Goal: Task Accomplishment & Management: Use online tool/utility

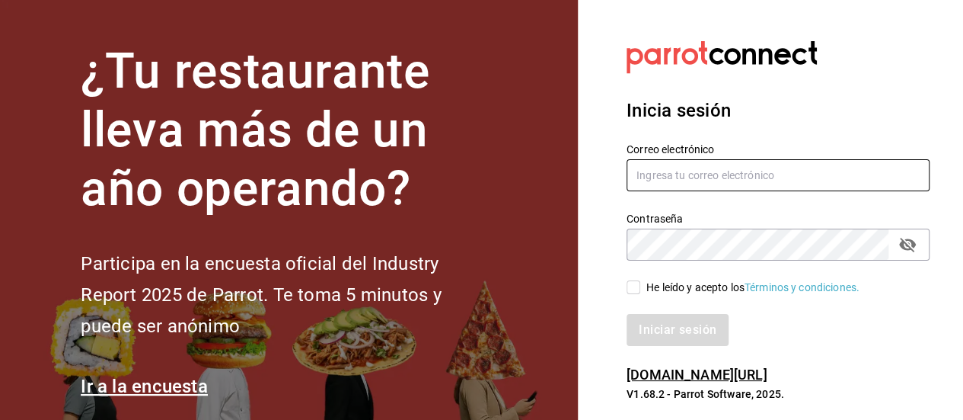
type input "multiuser@dairy.com"
click at [631, 280] on input "He leído y acepto los Términos y condiciones." at bounding box center [634, 287] width 14 height 14
checkbox input "true"
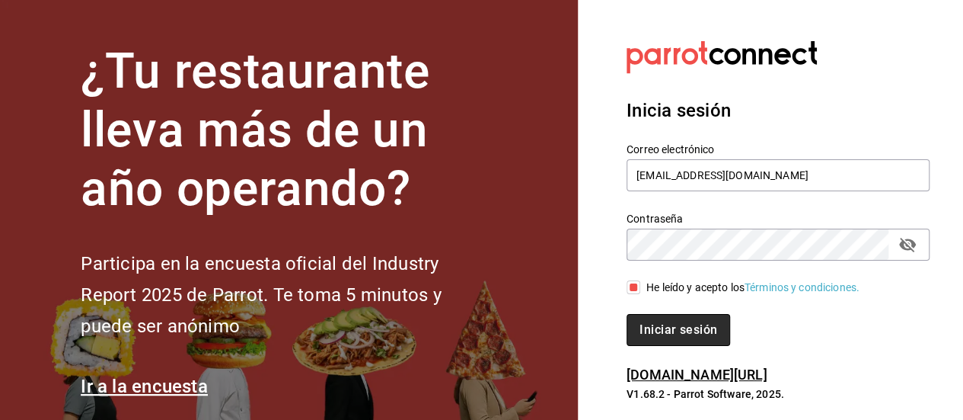
click at [662, 315] on button "Iniciar sesión" at bounding box center [679, 330] width 104 height 32
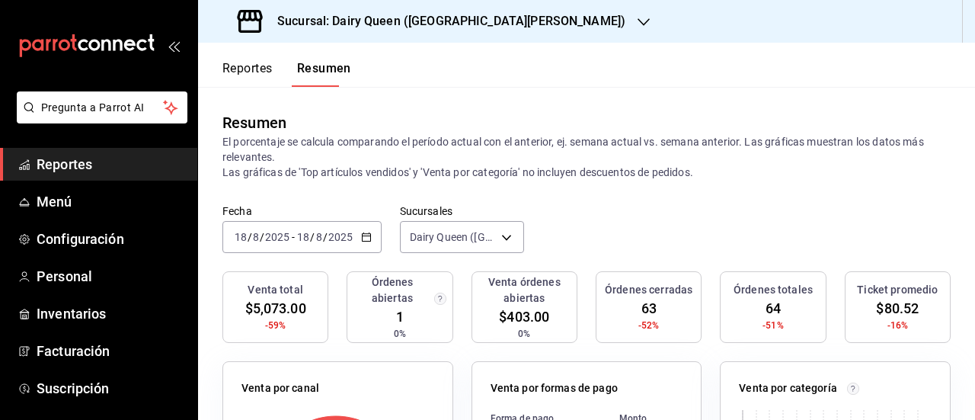
click at [366, 232] on icon "button" at bounding box center [366, 237] width 11 height 11
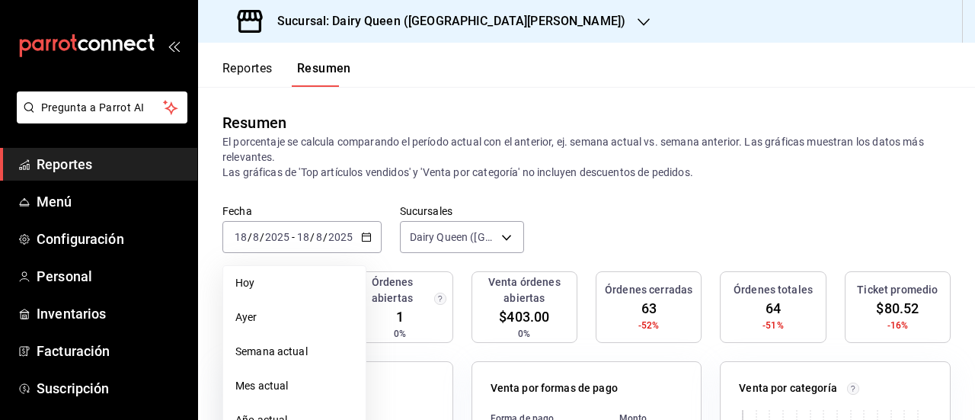
scroll to position [152, 0]
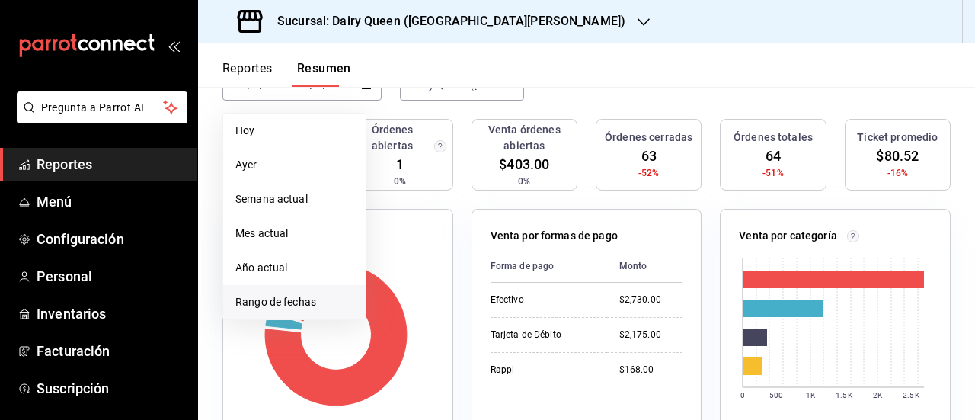
click at [255, 294] on span "Rango de fechas" at bounding box center [294, 302] width 118 height 16
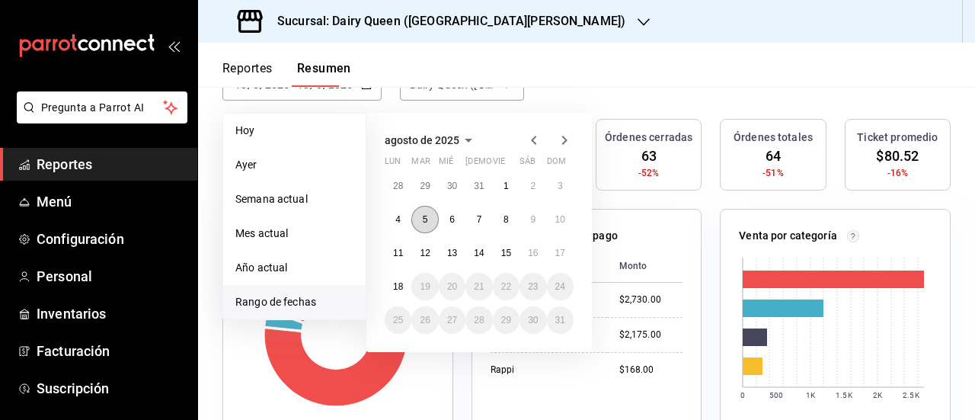
click at [417, 206] on button "5" at bounding box center [424, 219] width 27 height 27
click at [457, 206] on button "6" at bounding box center [452, 219] width 27 height 27
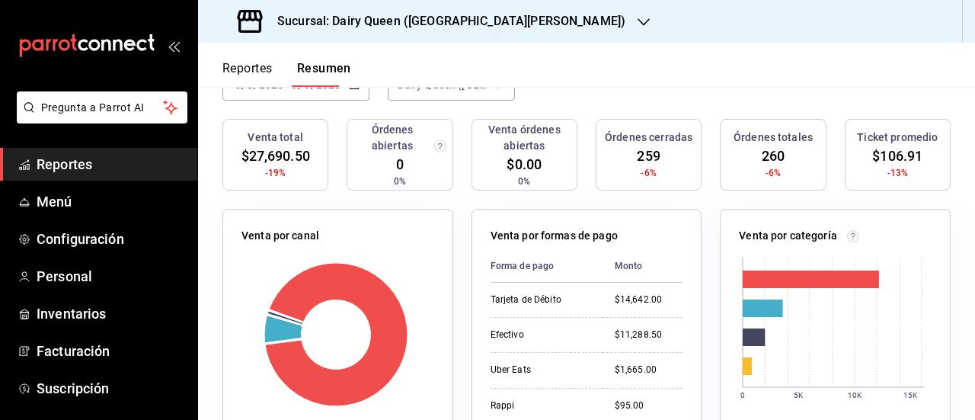
scroll to position [0, 0]
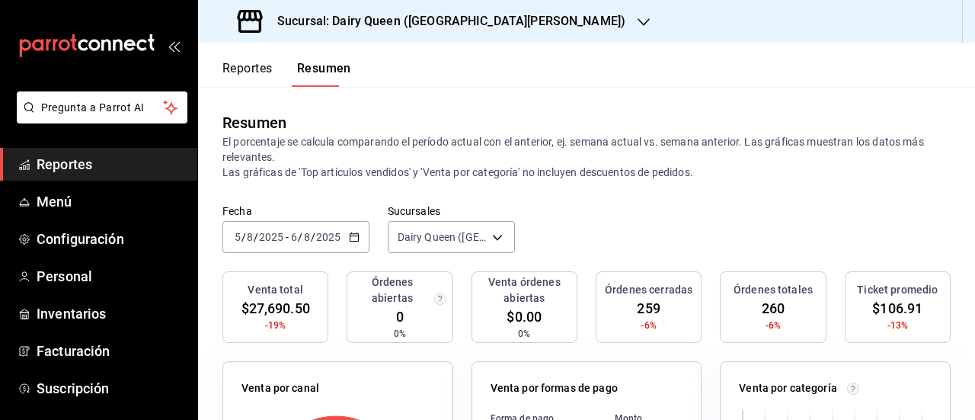
click at [242, 61] on button "Reportes" at bounding box center [247, 74] width 50 height 26
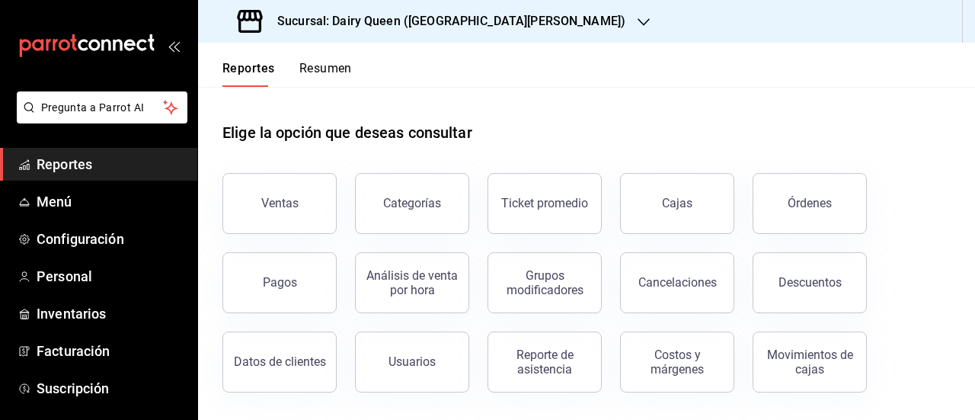
click at [267, 173] on button "Ventas" at bounding box center [279, 203] width 114 height 61
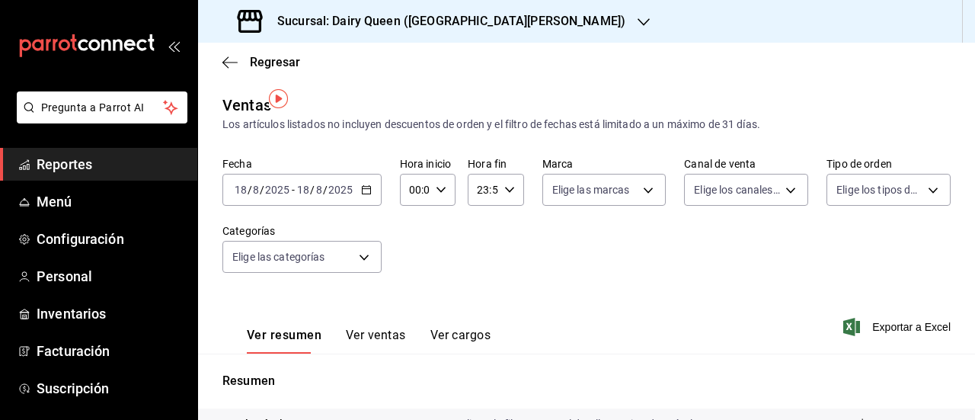
click at [361, 184] on icon "button" at bounding box center [366, 189] width 11 height 11
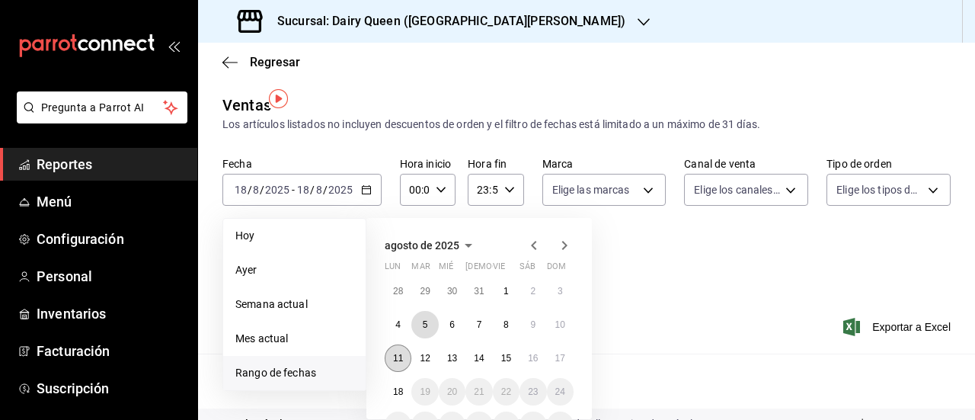
drag, startPoint x: 422, startPoint y: 322, endPoint x: 397, endPoint y: 350, distance: 37.2
click at [397, 350] on div "28 29 30 31 1 2 3 4 5 6 7 8 9 10 11 12 13 14 15 16 17 18 19 20 21 22 23 24 25 2…" at bounding box center [479, 357] width 189 height 161
click at [400, 344] on button "11" at bounding box center [398, 357] width 27 height 27
click at [423, 319] on abbr "5" at bounding box center [425, 324] width 5 height 11
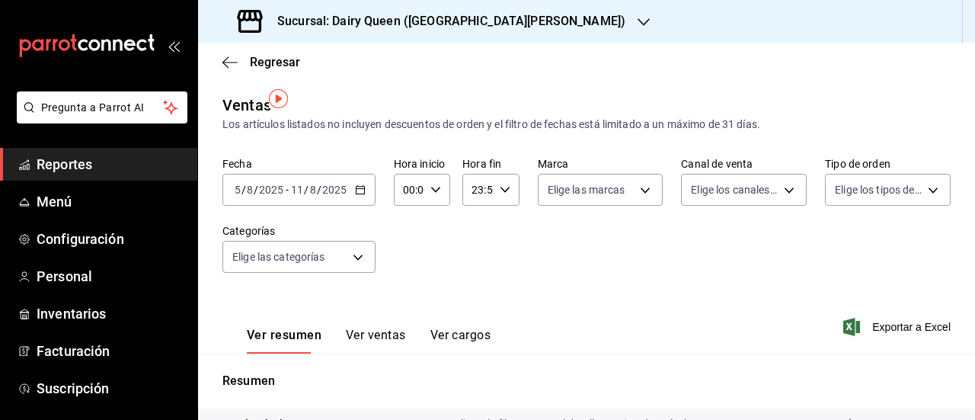
click at [569, 27] on div "Sucursal: Dairy Queen ([GEOGRAPHIC_DATA][PERSON_NAME])" at bounding box center [433, 21] width 446 height 43
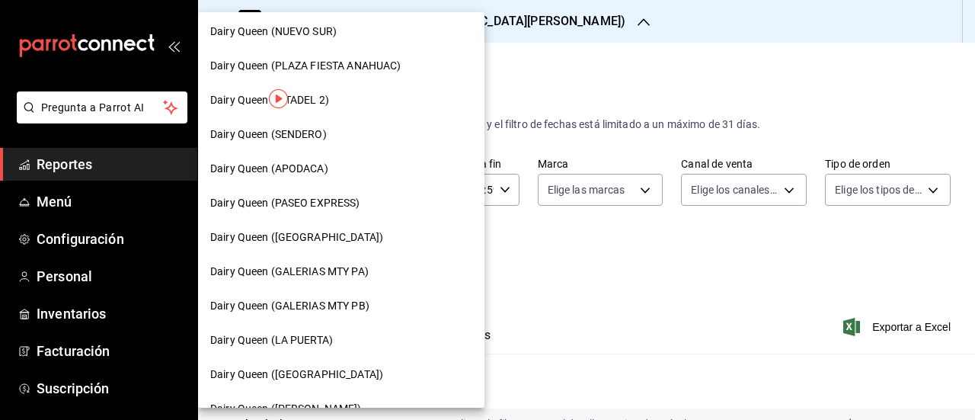
scroll to position [305, 0]
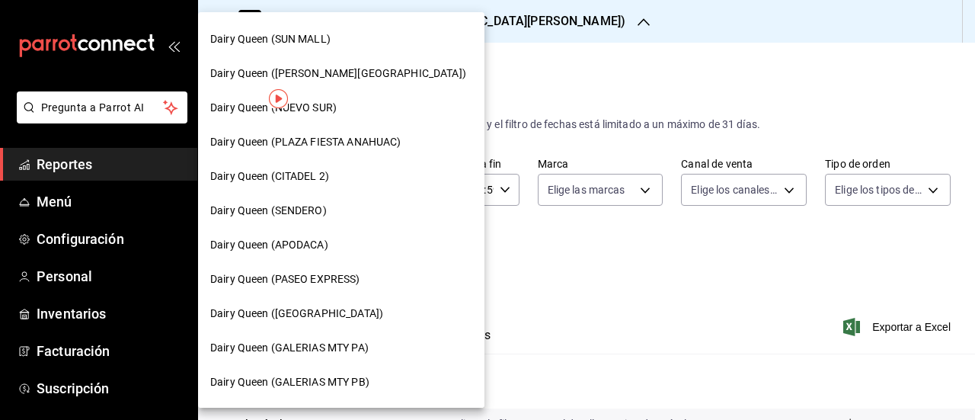
click at [337, 219] on div "Dairy Queen (SENDERO)" at bounding box center [341, 210] width 286 height 34
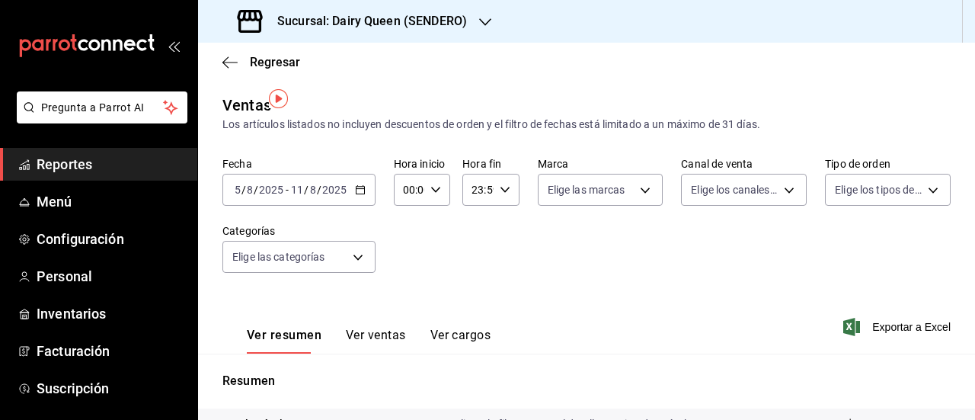
click at [530, 265] on div "Fecha [DATE] [DATE] - [DATE] [DATE] Hora inicio 00:00 Hora inicio Hora fin 23:5…" at bounding box center [586, 224] width 728 height 134
